Goal: Check status

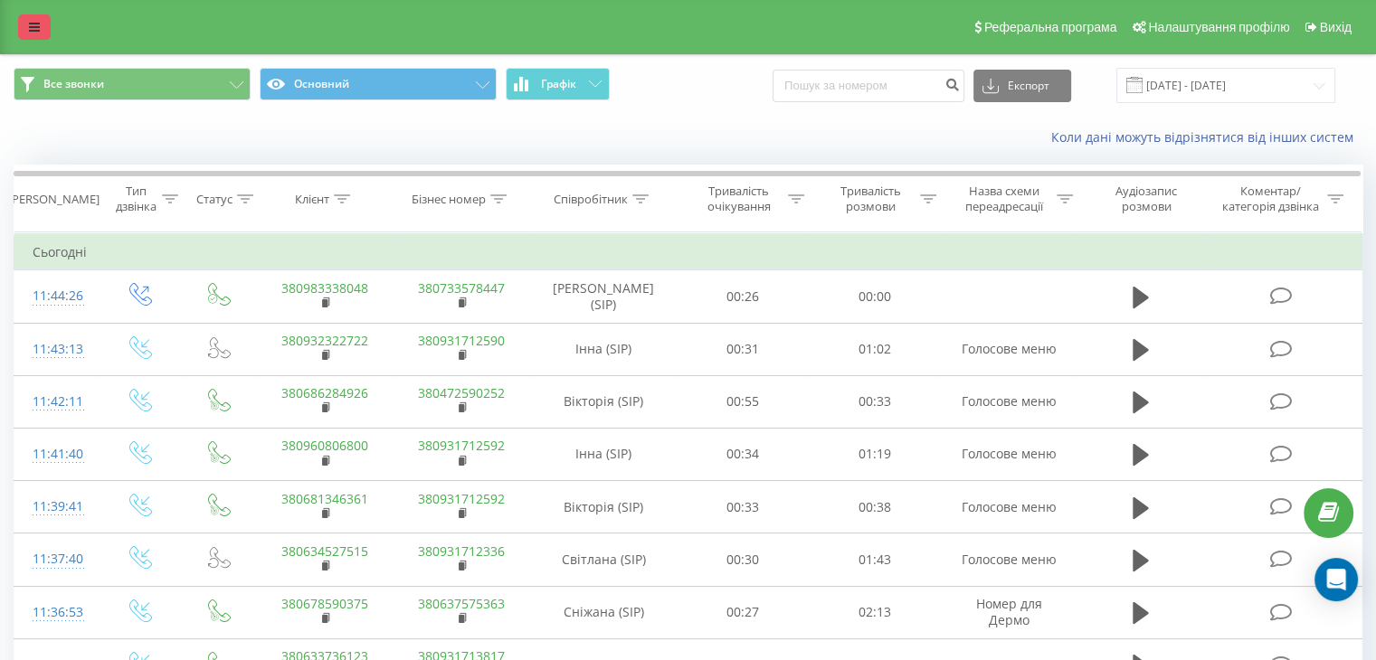
click at [42, 18] on link at bounding box center [34, 26] width 33 height 25
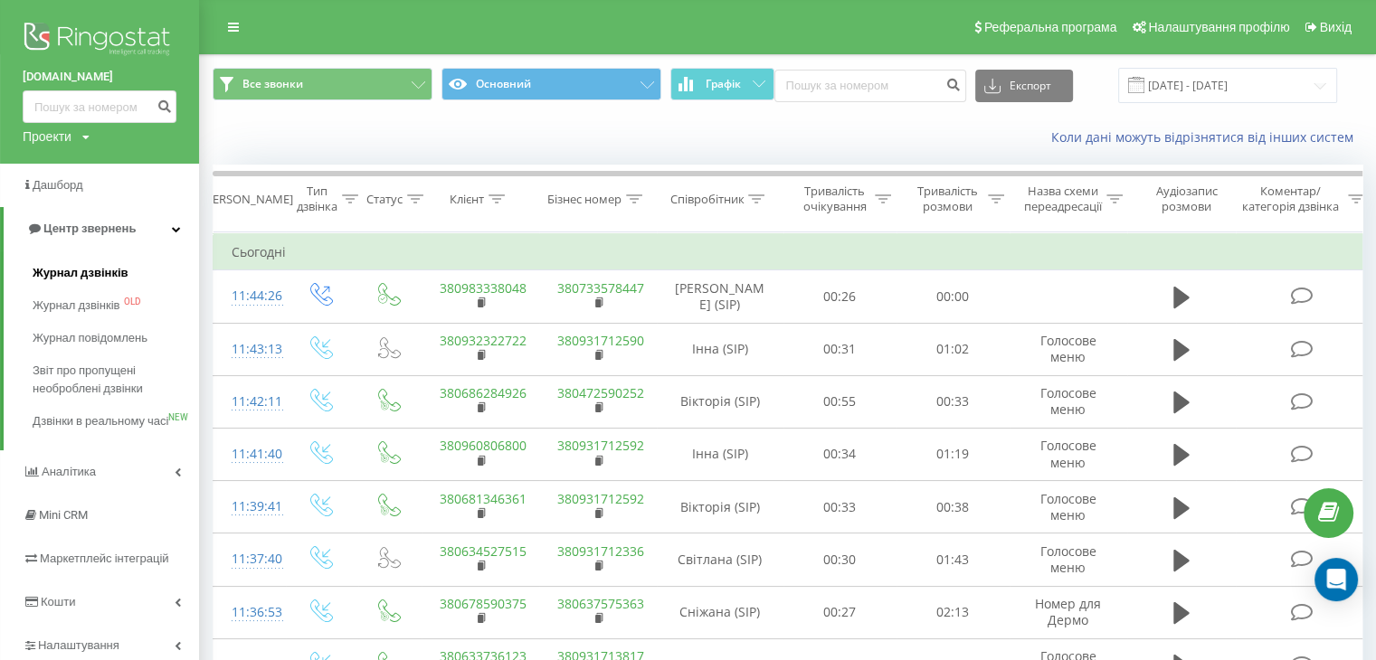
click at [99, 273] on span "Журнал дзвінків" at bounding box center [81, 273] width 96 height 18
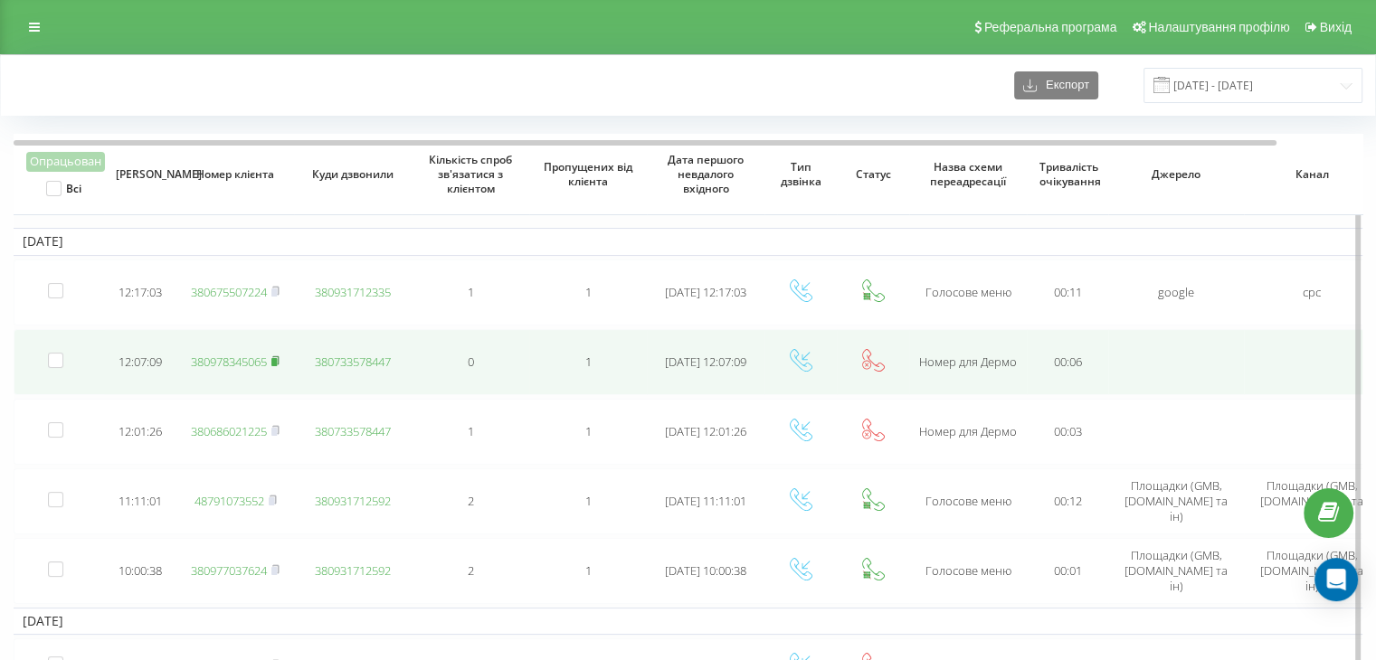
click at [275, 363] on rect at bounding box center [273, 362] width 5 height 8
